Goal: Task Accomplishment & Management: Manage account settings

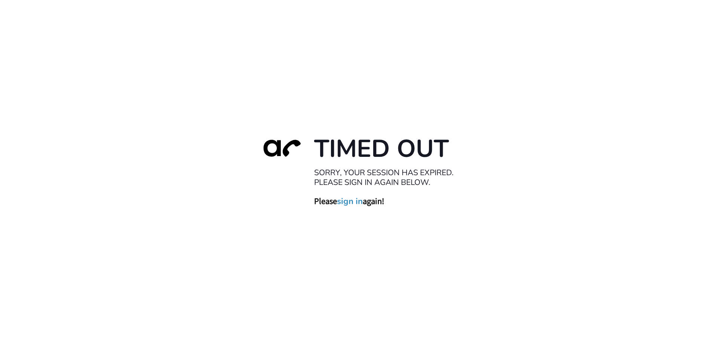
click at [349, 203] on link "sign in" at bounding box center [350, 201] width 26 height 10
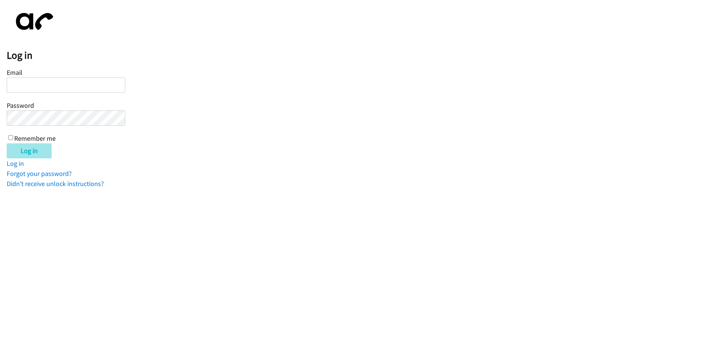
type input "[EMAIL_ADDRESS][DOMAIN_NAME]"
click at [27, 151] on input "Log in" at bounding box center [29, 150] width 45 height 15
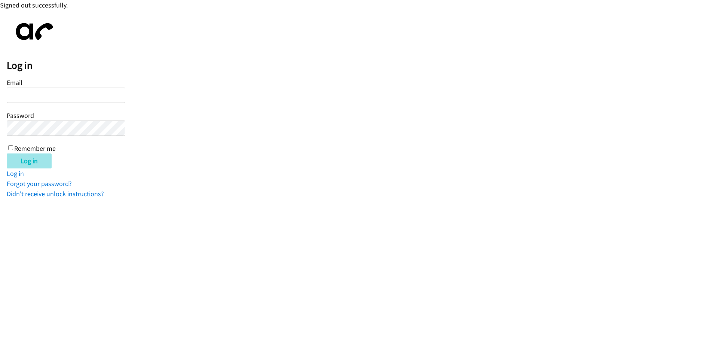
type input "[EMAIL_ADDRESS][DOMAIN_NAME]"
click at [29, 161] on input "Log in" at bounding box center [29, 160] width 45 height 15
